Goal: Transaction & Acquisition: Purchase product/service

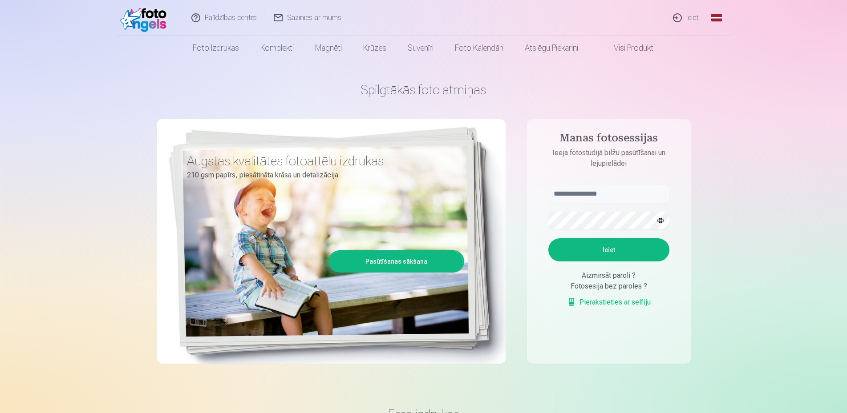
click at [676, 158] on p "Ieeja fotostudijā bilžu pasūtīšanai un lejupielādei" at bounding box center [608, 158] width 139 height 21
click at [592, 188] on input "text" at bounding box center [608, 194] width 121 height 18
type input "*"
type input "**********"
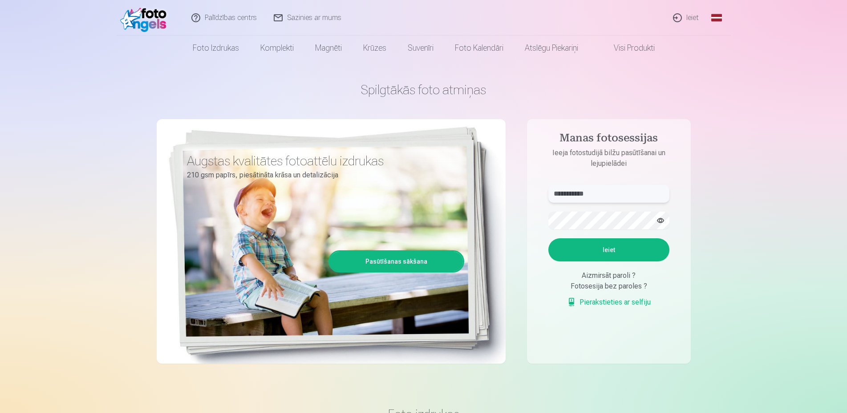
click at [548, 239] on button "Ieiet" at bounding box center [608, 250] width 121 height 23
click at [657, 223] on button "button" at bounding box center [660, 220] width 17 height 17
click at [548, 239] on button "Ieiet" at bounding box center [608, 250] width 121 height 23
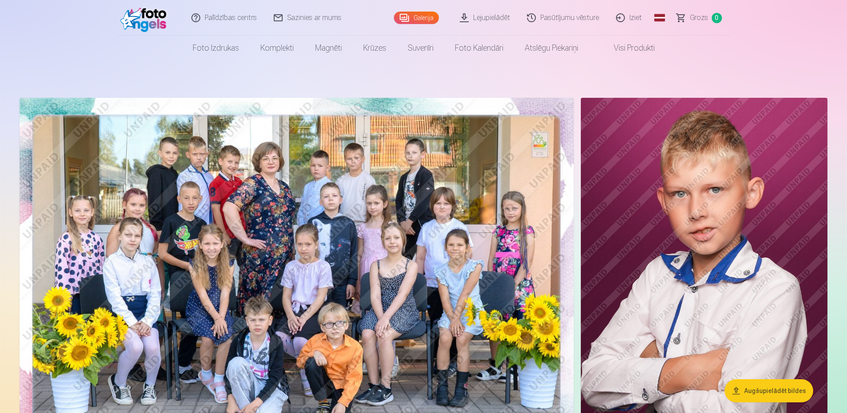
click at [243, 166] on img at bounding box center [297, 283] width 554 height 370
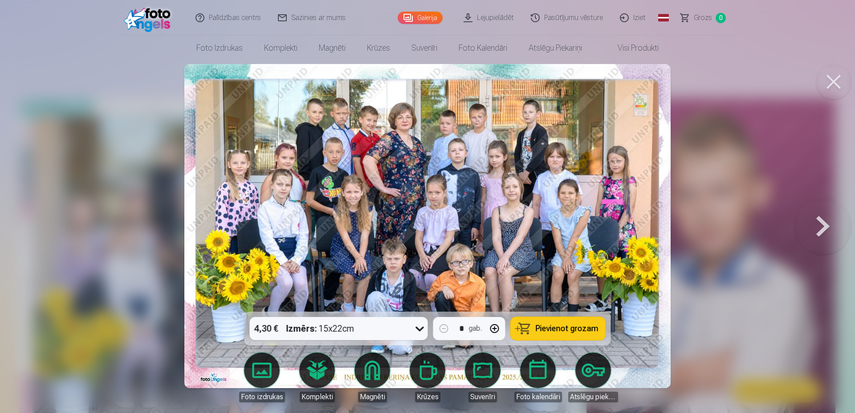
click at [833, 88] on button at bounding box center [833, 82] width 36 height 36
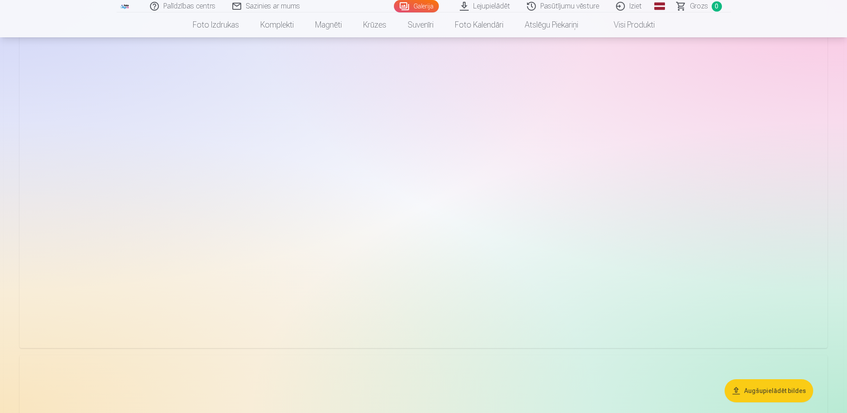
scroll to position [2996, 0]
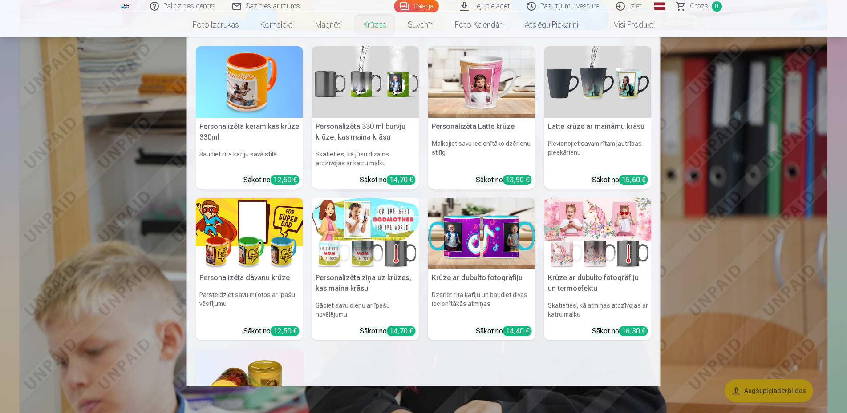
click at [381, 27] on link "Krūzes" at bounding box center [375, 24] width 45 height 25
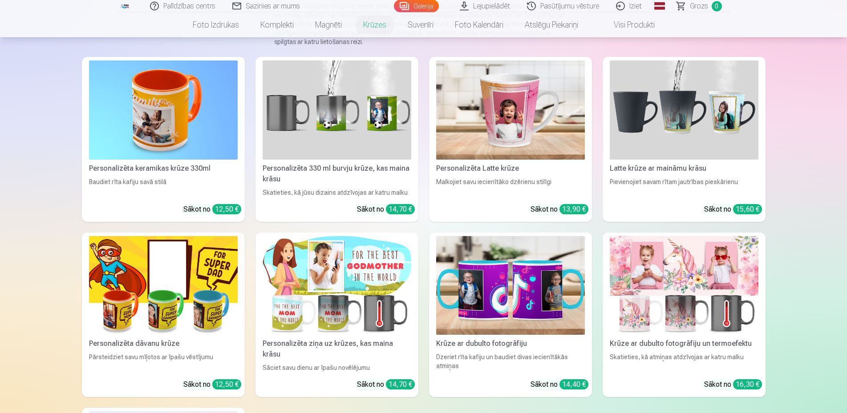
scroll to position [136, 0]
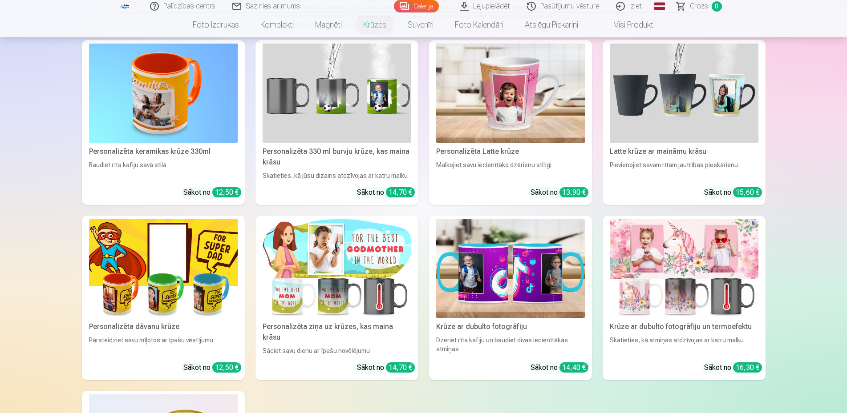
click at [164, 285] on img at bounding box center [163, 268] width 149 height 99
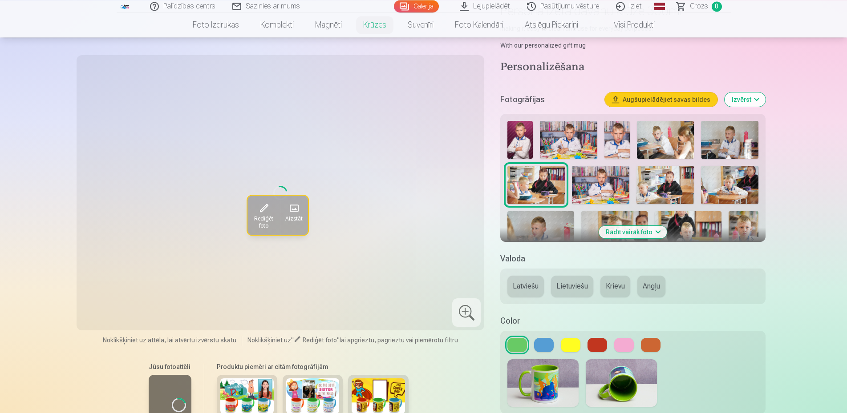
scroll to position [91, 0]
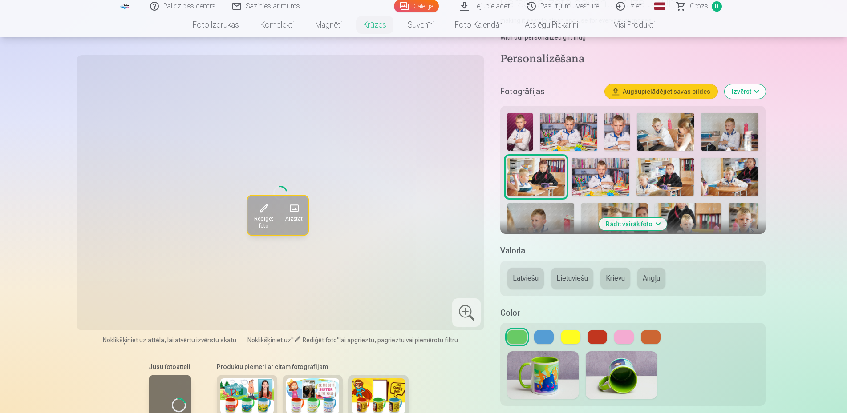
click at [385, 396] on img at bounding box center [378, 397] width 53 height 36
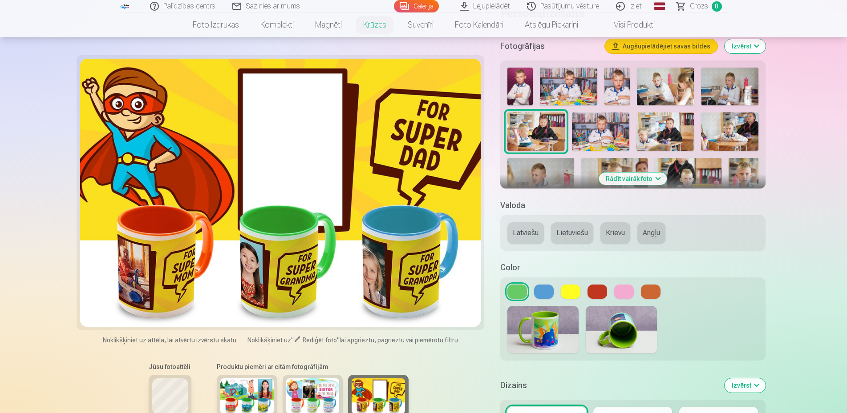
scroll to position [0, 0]
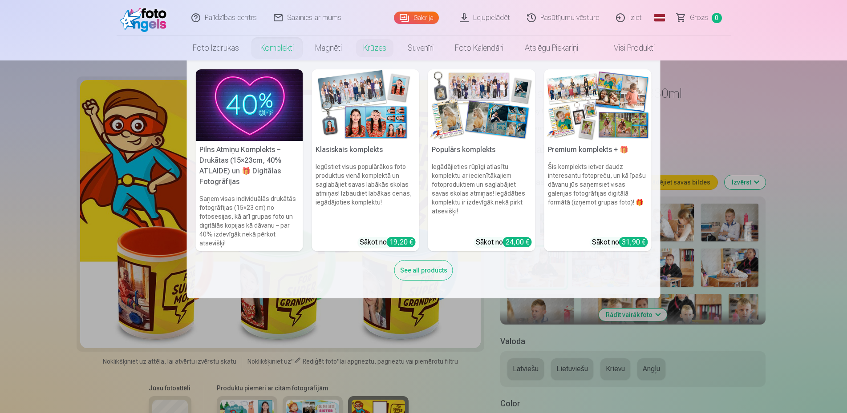
click at [260, 45] on link "Komplekti" at bounding box center [277, 48] width 55 height 25
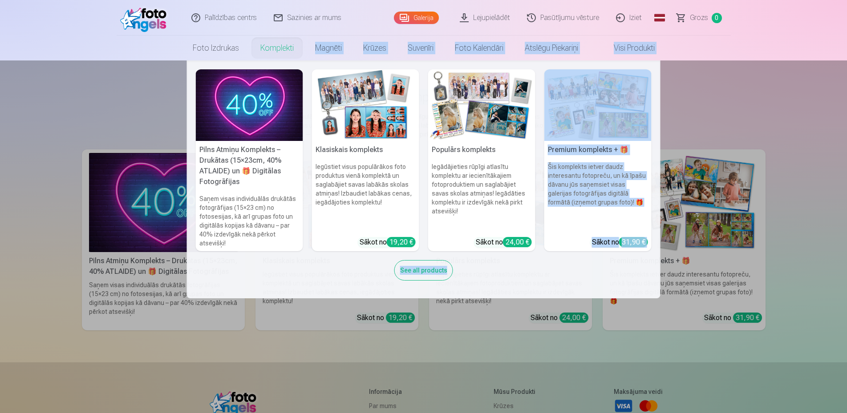
click at [788, 88] on nav "Pilns Atmiņu Komplekts – Drukātas (15×23cm, 40% ATLAIDE) un 🎁 Digitālas Fotogrā…" at bounding box center [423, 180] width 847 height 238
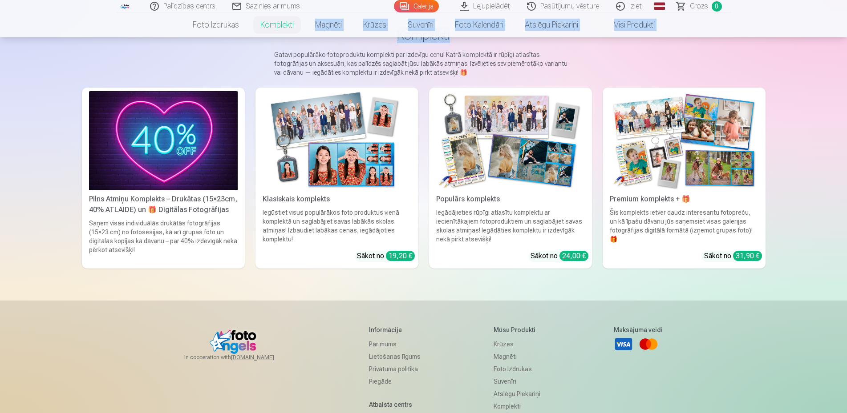
scroll to position [58, 0]
